Goal: Information Seeking & Learning: Learn about a topic

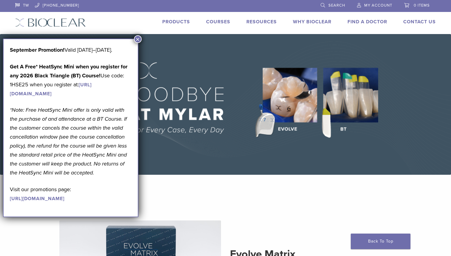
click at [138, 41] on button "×" at bounding box center [138, 39] width 8 height 8
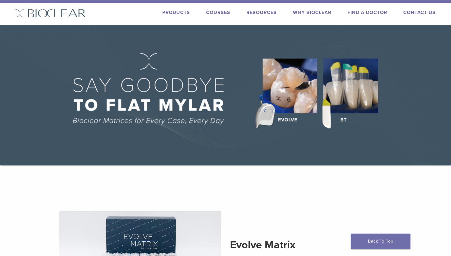
scroll to position [9, 0]
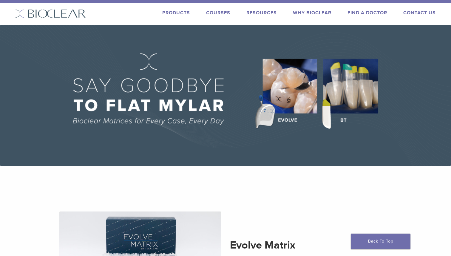
click at [172, 11] on link "Products" at bounding box center [176, 13] width 28 height 6
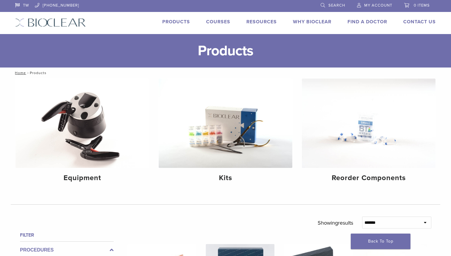
click at [68, 23] on img at bounding box center [50, 22] width 71 height 9
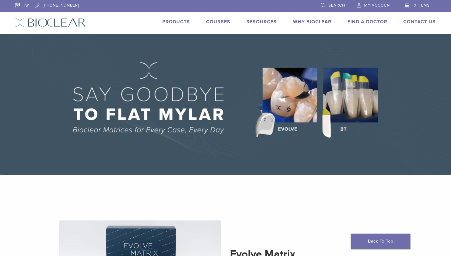
click at [319, 21] on link "Why Bioclear" at bounding box center [312, 22] width 38 height 6
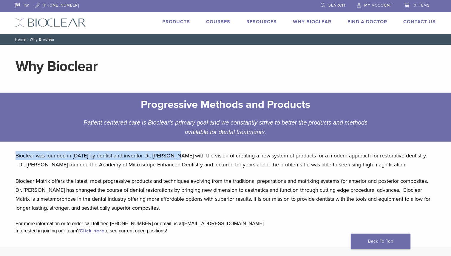
drag, startPoint x: 15, startPoint y: 155, endPoint x: 176, endPoint y: 153, distance: 161.4
click at [176, 153] on div "Bioclear was founded in [DATE] by dentist and inventor Dr. [PERSON_NAME] with t…" at bounding box center [226, 196] width 430 height 100
copy p "Bioclear was founded in [DATE] by dentist and inventor Dr. [PERSON_NAME]"
